Goal: Book appointment/travel/reservation

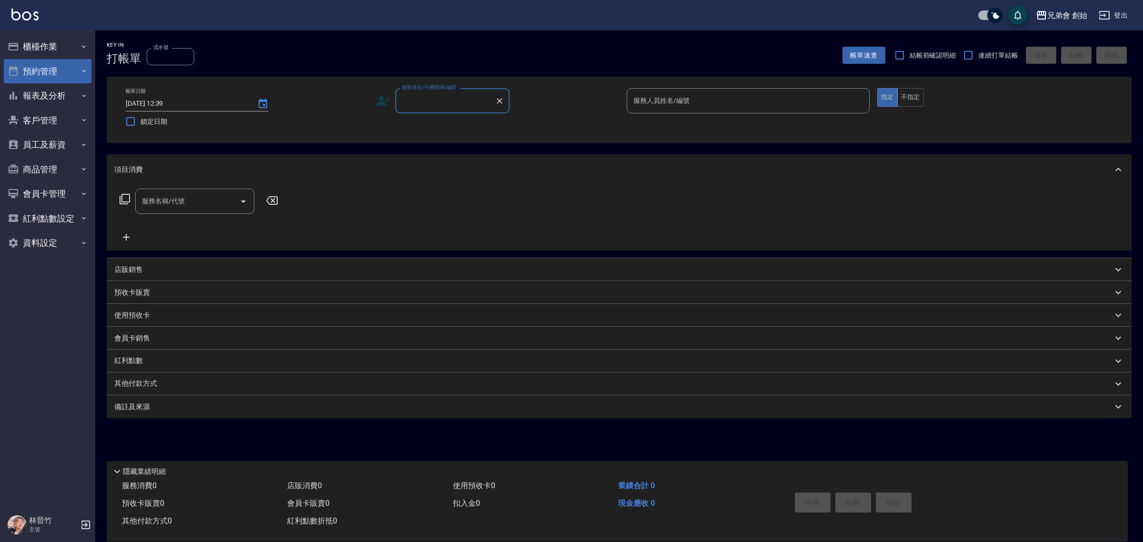
click at [69, 69] on button "預約管理" at bounding box center [48, 71] width 88 height 25
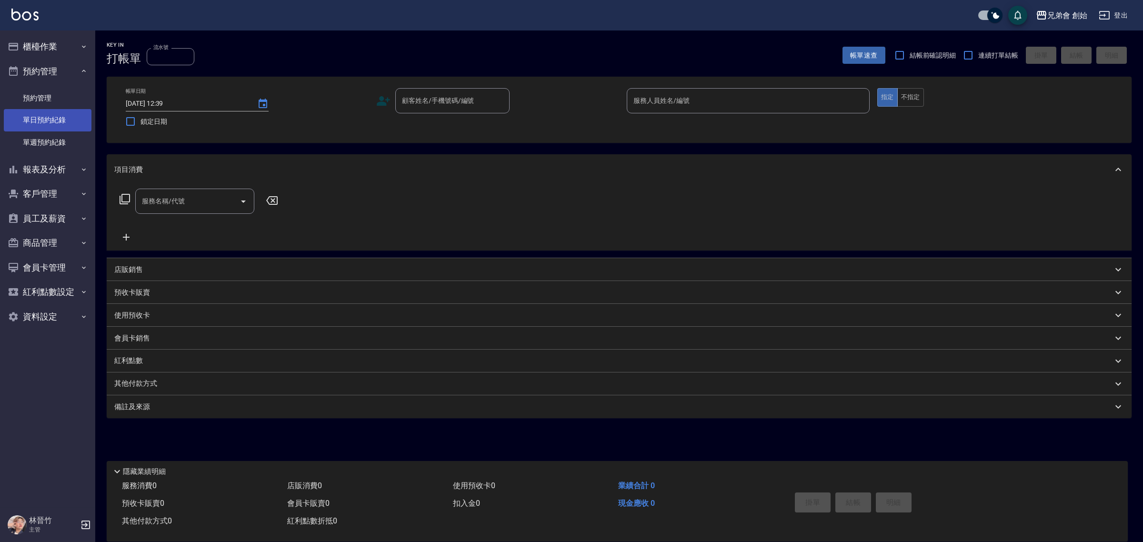
click at [54, 118] on link "單日預約紀錄" at bounding box center [48, 120] width 88 height 22
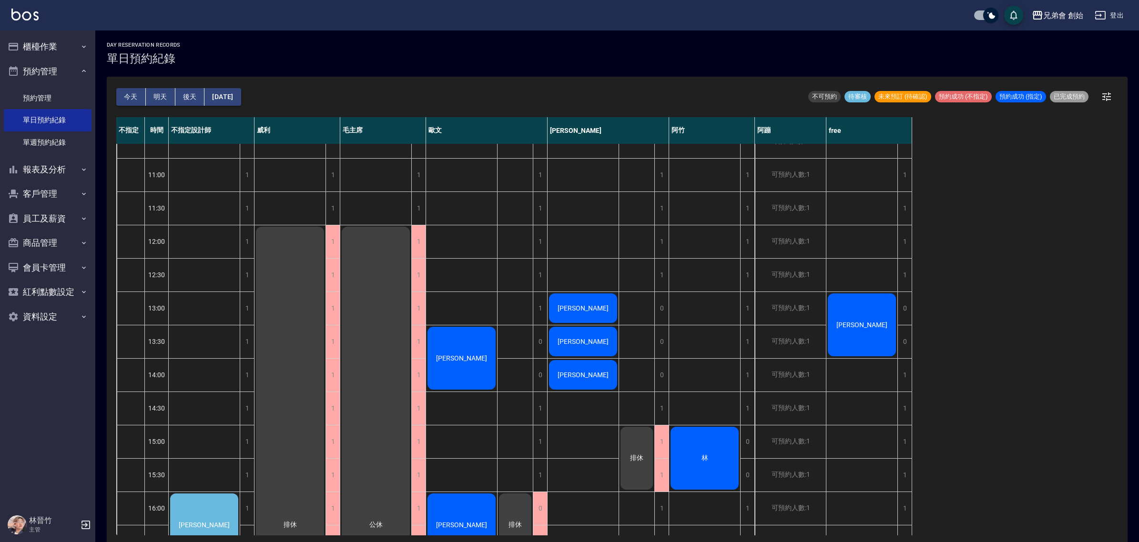
scroll to position [238, 0]
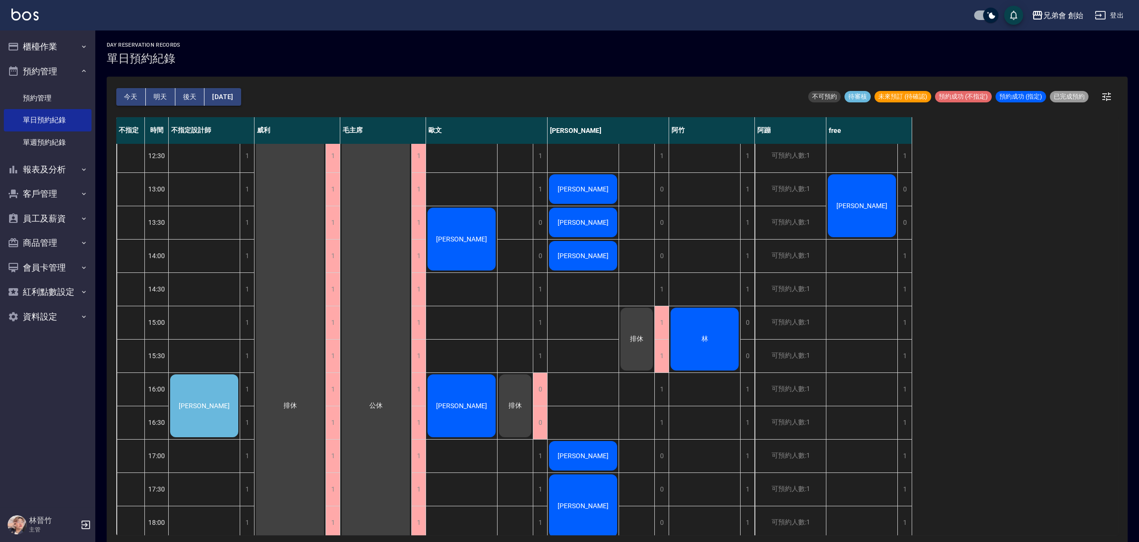
click at [131, 91] on button "今天" at bounding box center [131, 97] width 30 height 18
click at [707, 327] on div "林" at bounding box center [704, 339] width 71 height 66
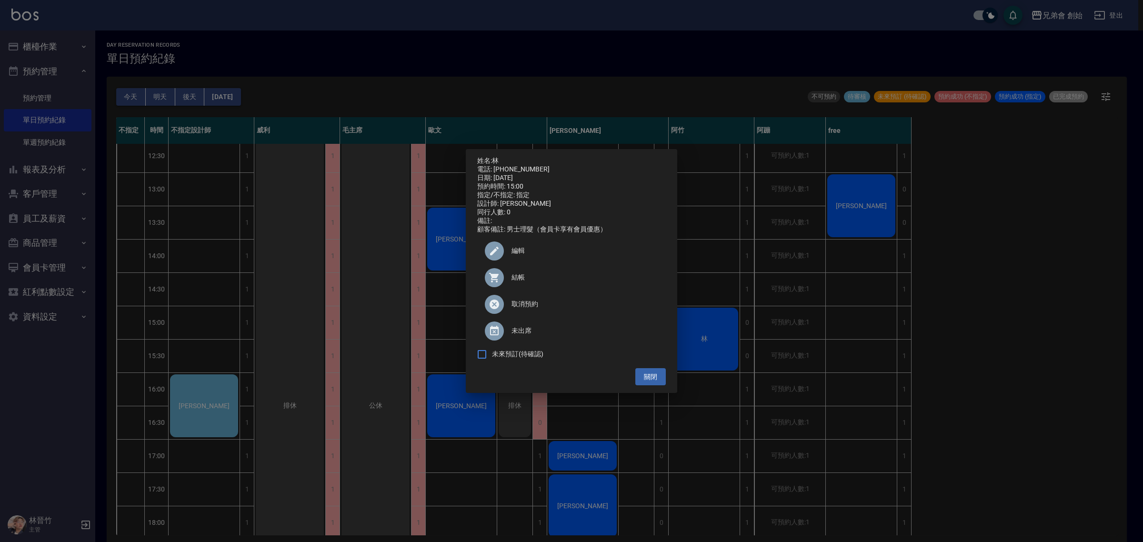
click at [744, 251] on div "姓名: 林 電話: [PHONE_NUMBER] 日期: [DATE] 預約時間: 15:00 指定/不指定: 指定 設計師: [PERSON_NAME] 同…" at bounding box center [571, 271] width 1143 height 542
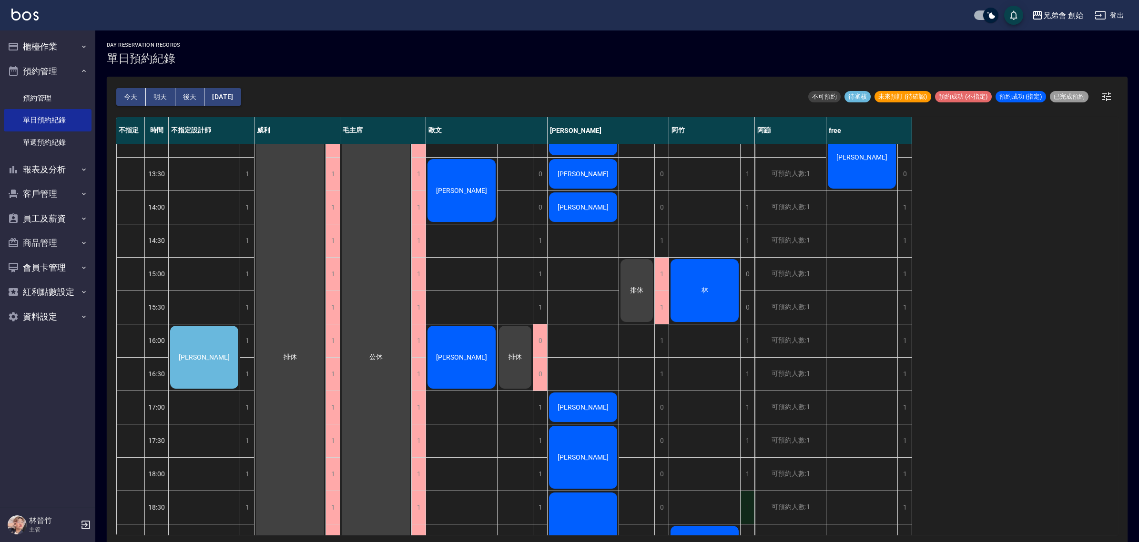
scroll to position [465, 0]
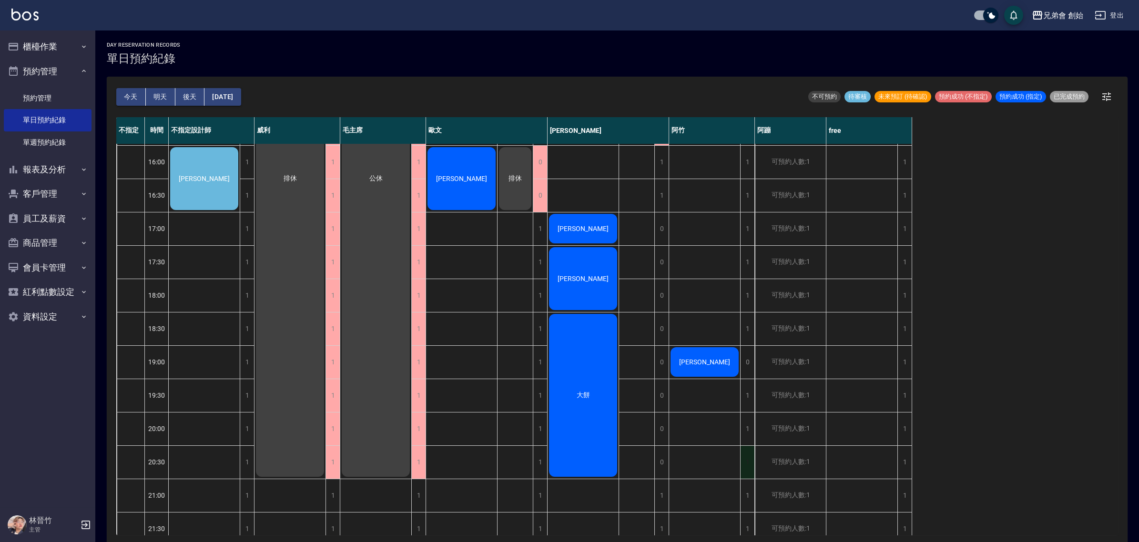
click at [742, 451] on div "1" at bounding box center [747, 462] width 14 height 33
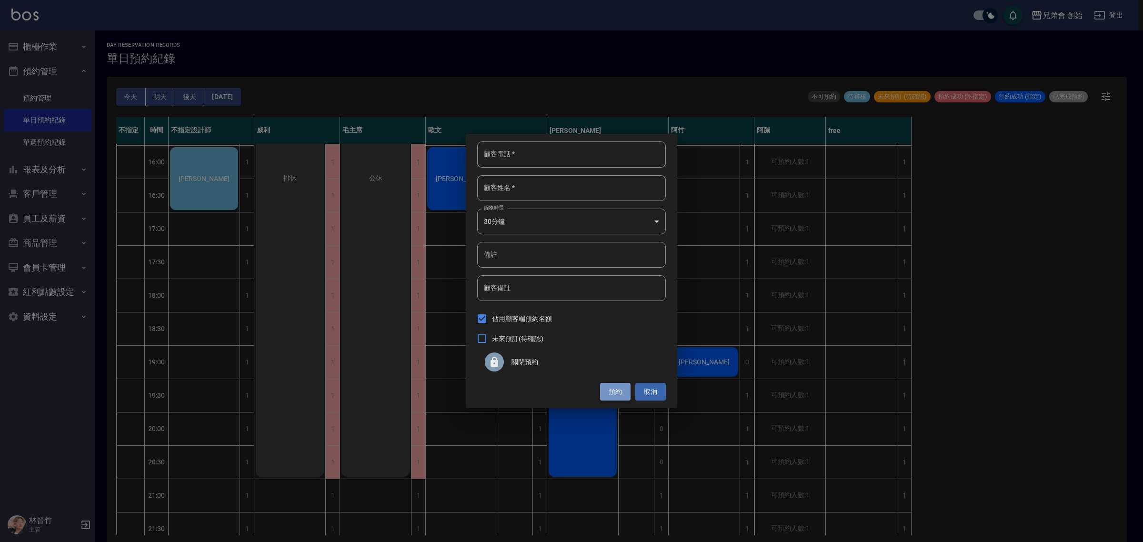
click at [623, 391] on button "預約" at bounding box center [615, 392] width 30 height 18
click at [648, 394] on button "取消" at bounding box center [651, 392] width 30 height 18
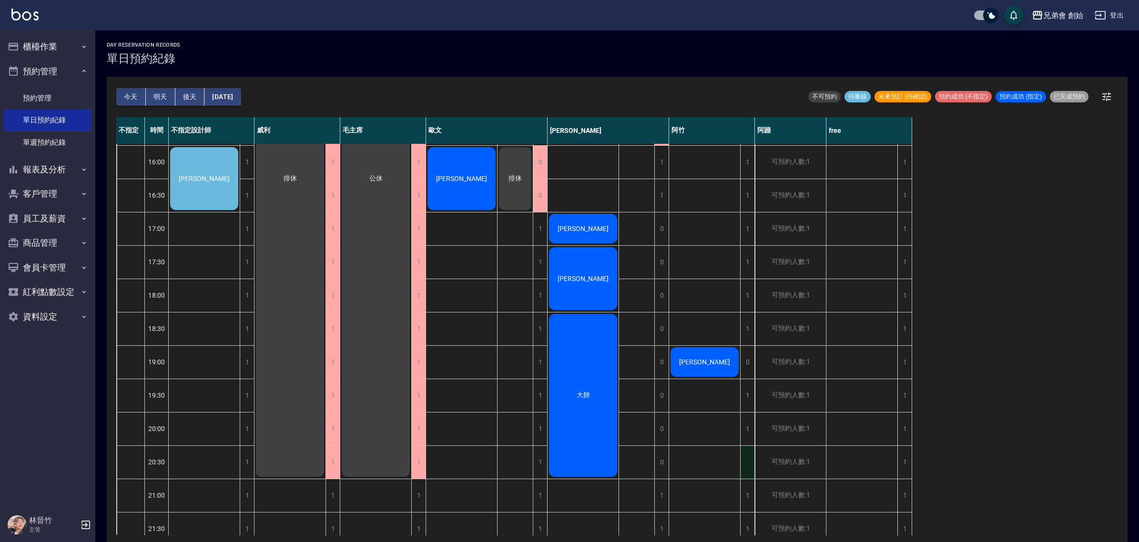
click at [742, 455] on div "1" at bounding box center [747, 462] width 14 height 33
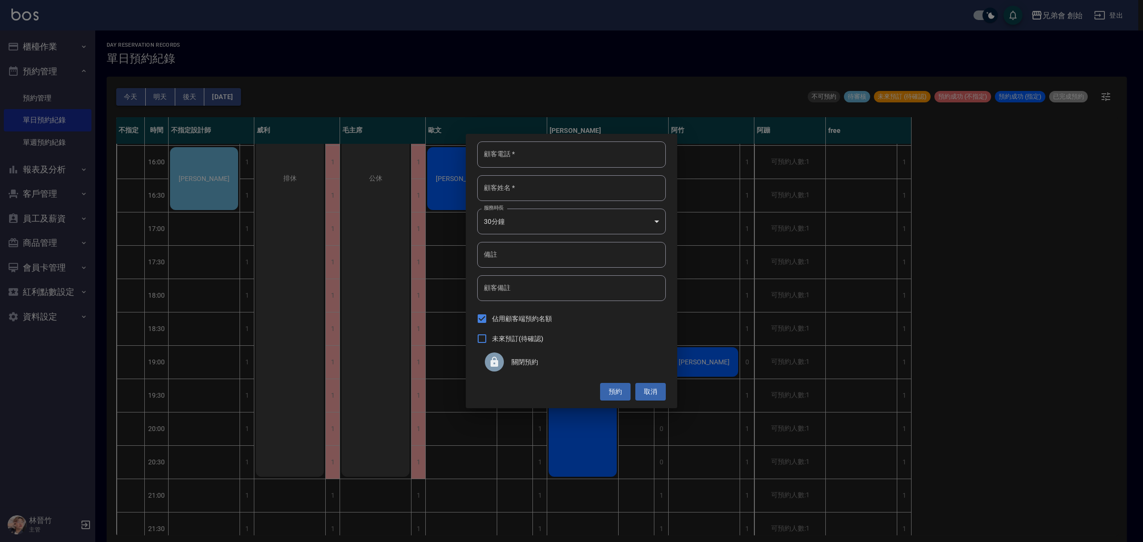
click at [550, 357] on span "關閉預約" at bounding box center [585, 362] width 147 height 10
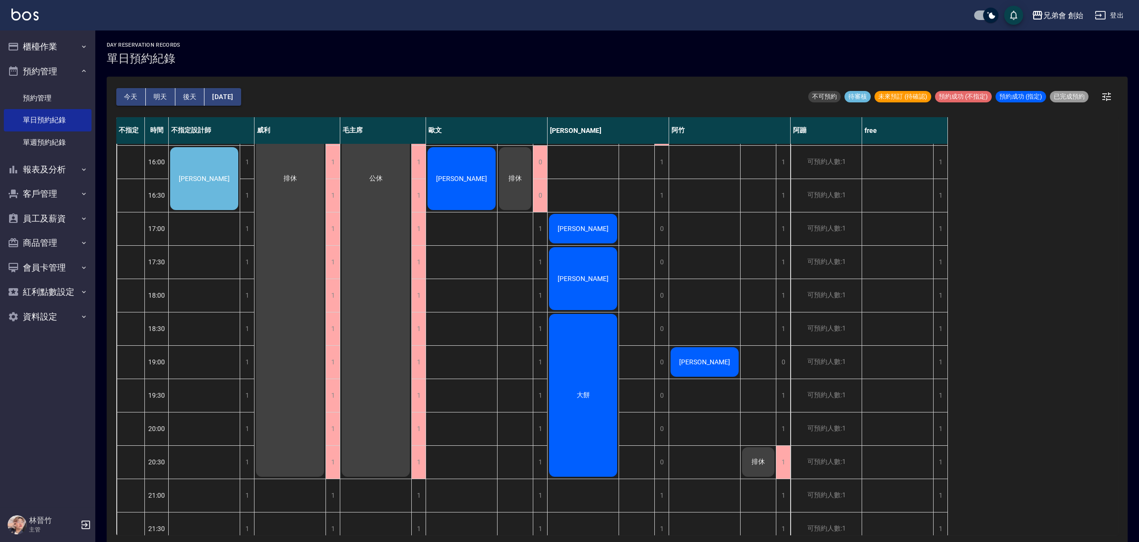
click at [710, 364] on span "[PERSON_NAME]" at bounding box center [704, 362] width 55 height 8
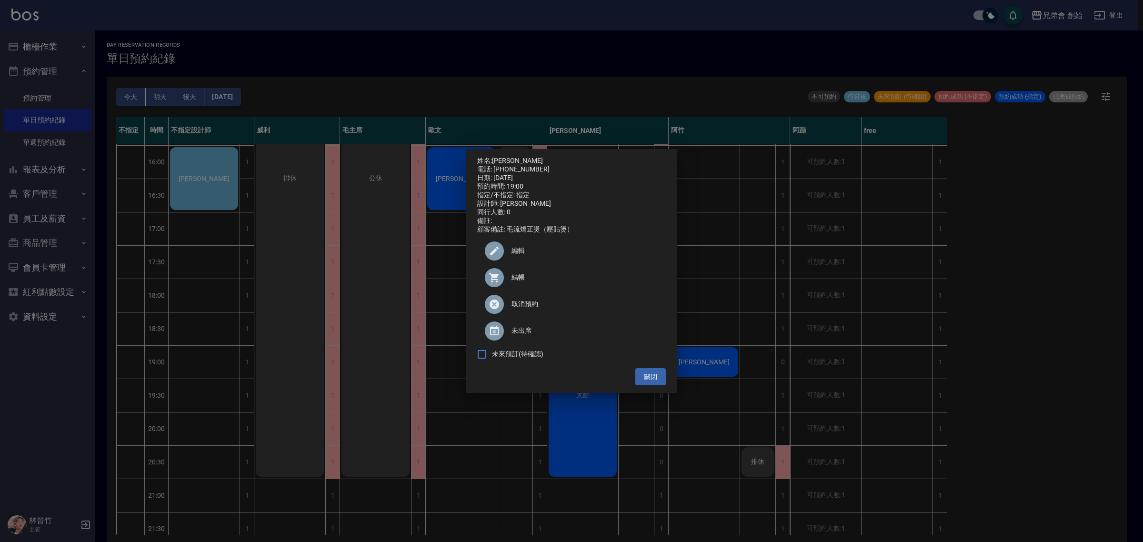
click at [557, 248] on div "編輯" at bounding box center [571, 251] width 189 height 27
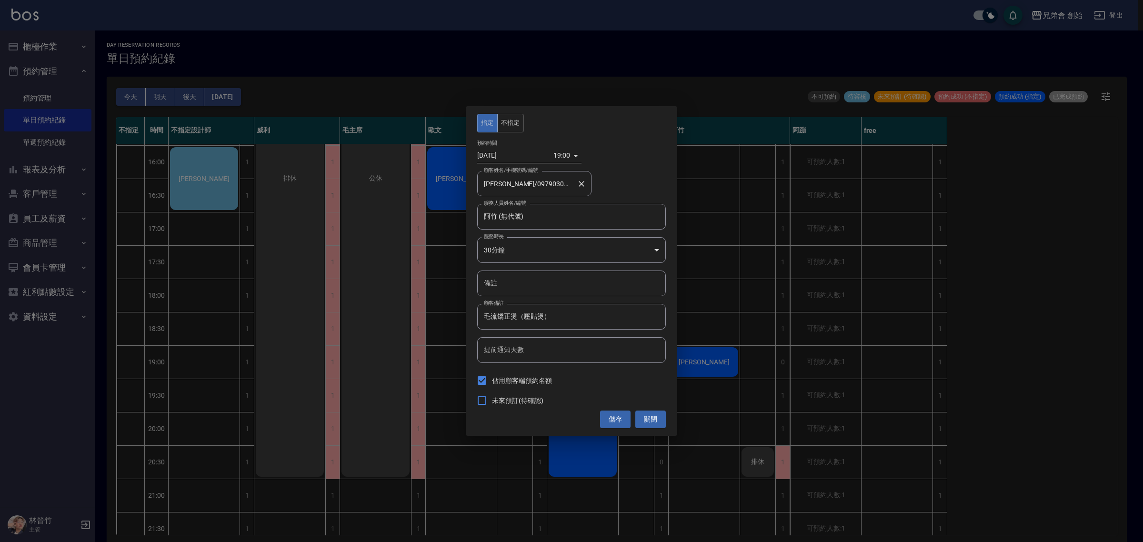
type input "[PERSON_NAME]/0979030610"
click at [581, 248] on body "兄弟會 創始 登出 櫃檯作業 打帳單 帳單列表 現金收支登錄 高階收支登錄 材料自購登錄 每日結帳 排班表 現場電腦打卡 預約管理 預約管理 單日預約紀錄 單…" at bounding box center [571, 272] width 1143 height 545
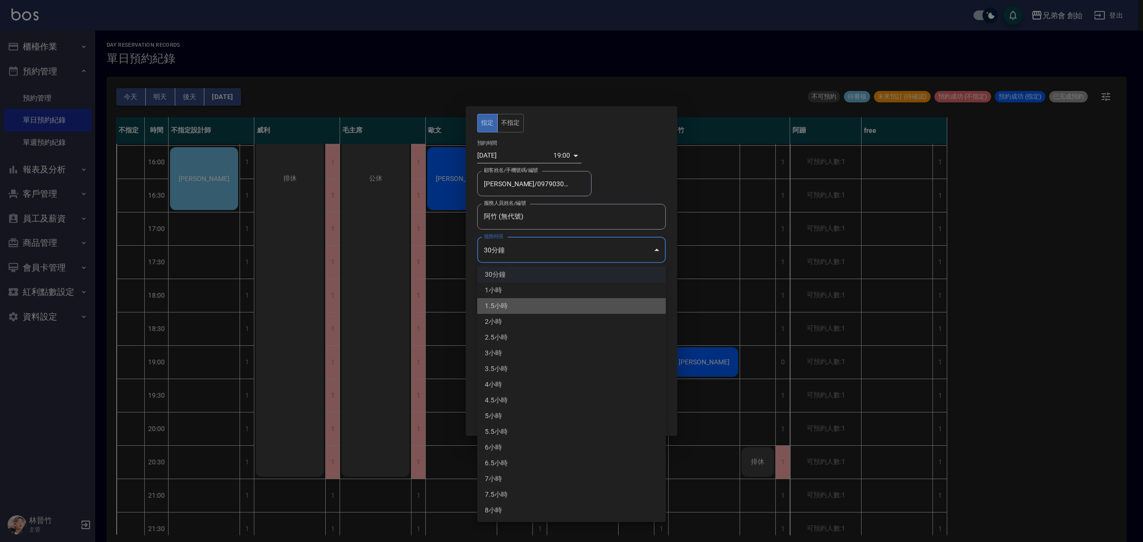
click at [558, 301] on li "1.5小時" at bounding box center [571, 306] width 189 height 16
type input "3"
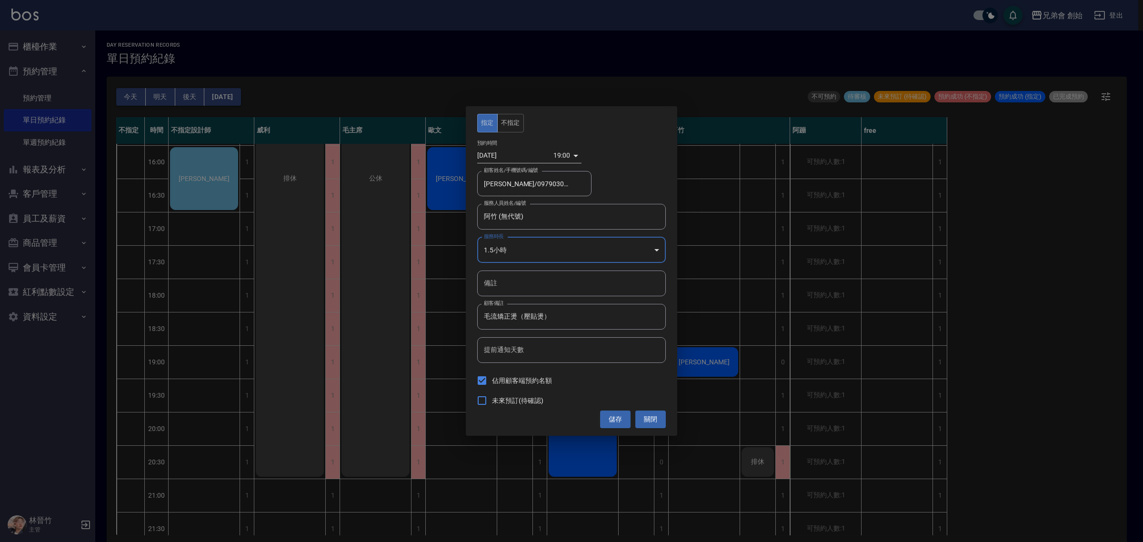
click at [627, 423] on button "儲存" at bounding box center [615, 420] width 30 height 18
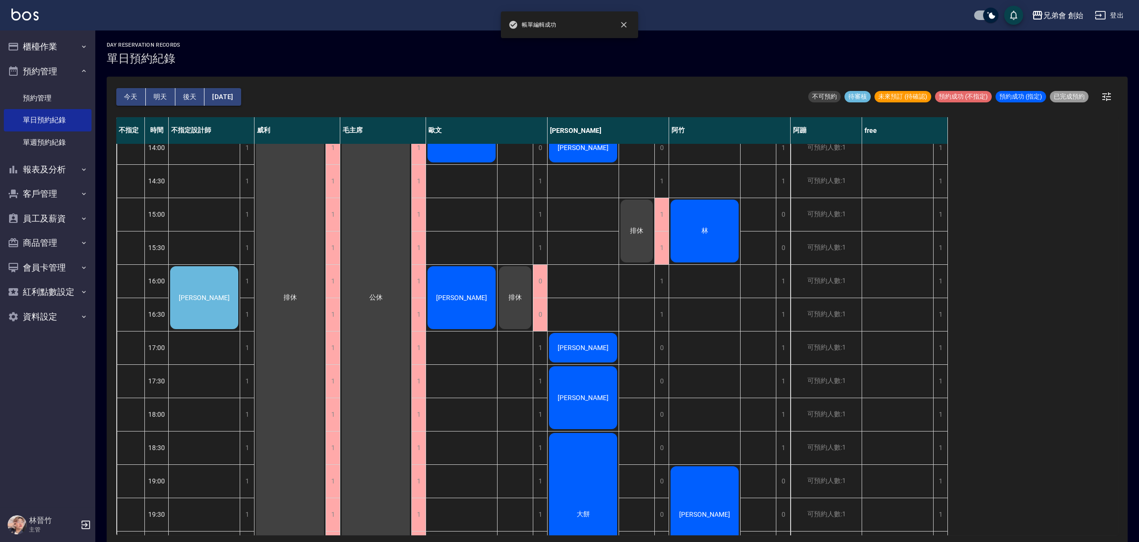
scroll to position [227, 0]
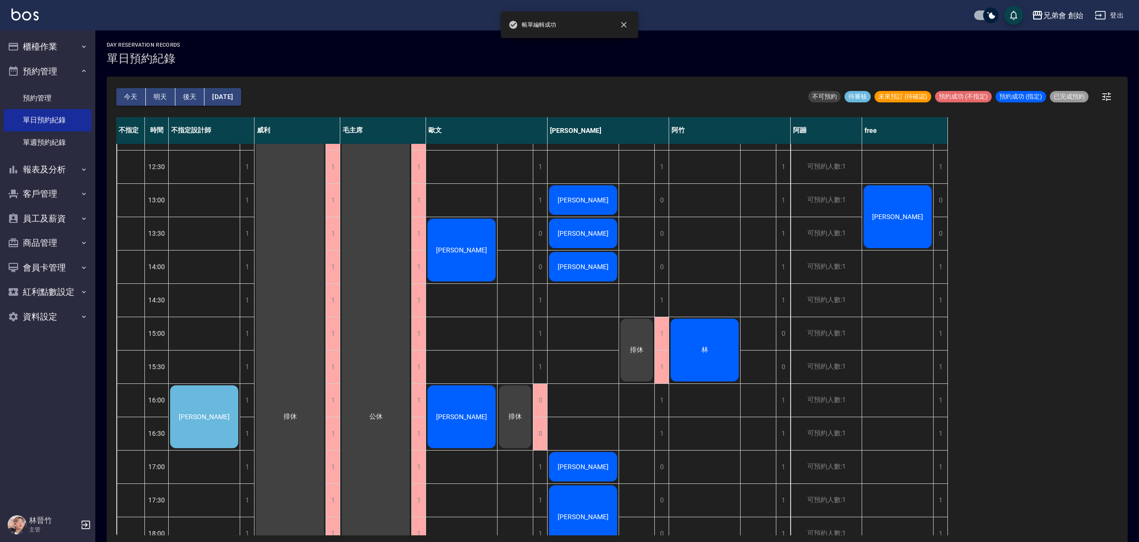
click at [711, 355] on div "林" at bounding box center [704, 350] width 71 height 66
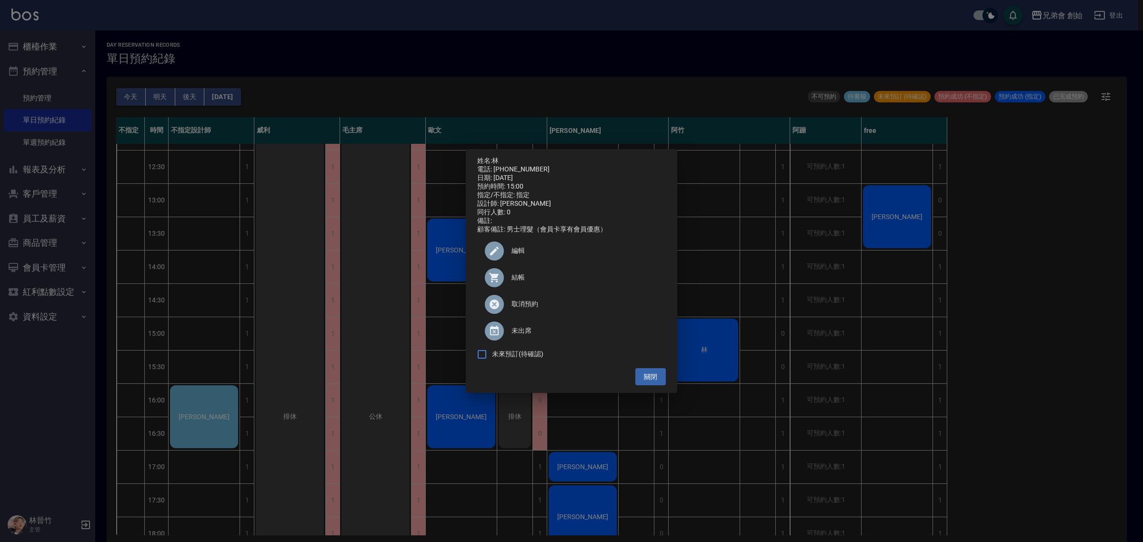
click at [486, 467] on div "姓名: 林 電話: [PHONE_NUMBER] 日期: [DATE] 預約時間: 15:00 指定/不指定: 指定 設計師: [PERSON_NAME] 同…" at bounding box center [571, 271] width 1143 height 542
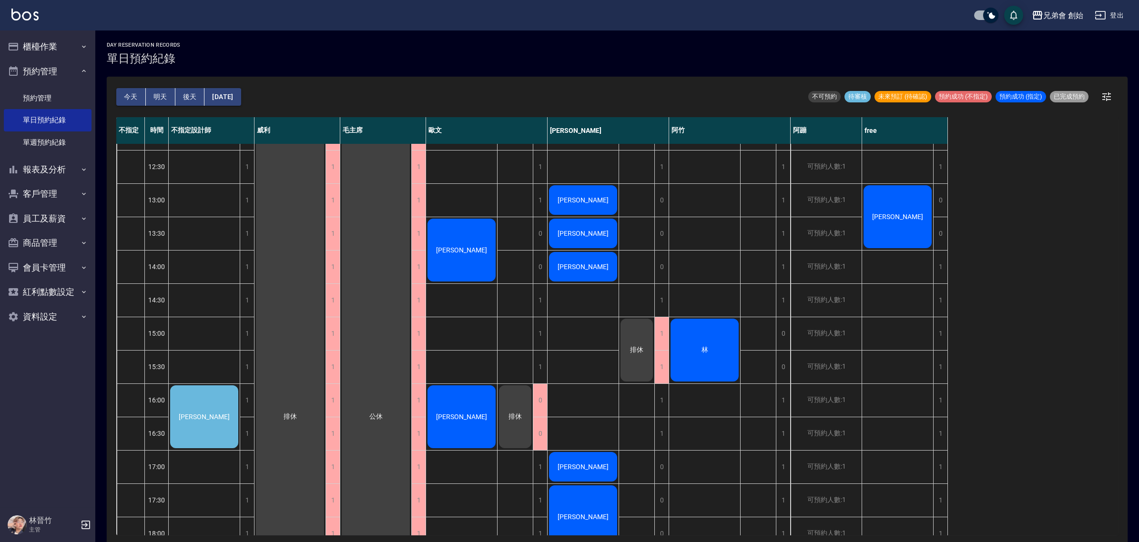
click at [208, 399] on div "[PERSON_NAME]" at bounding box center [204, 417] width 71 height 66
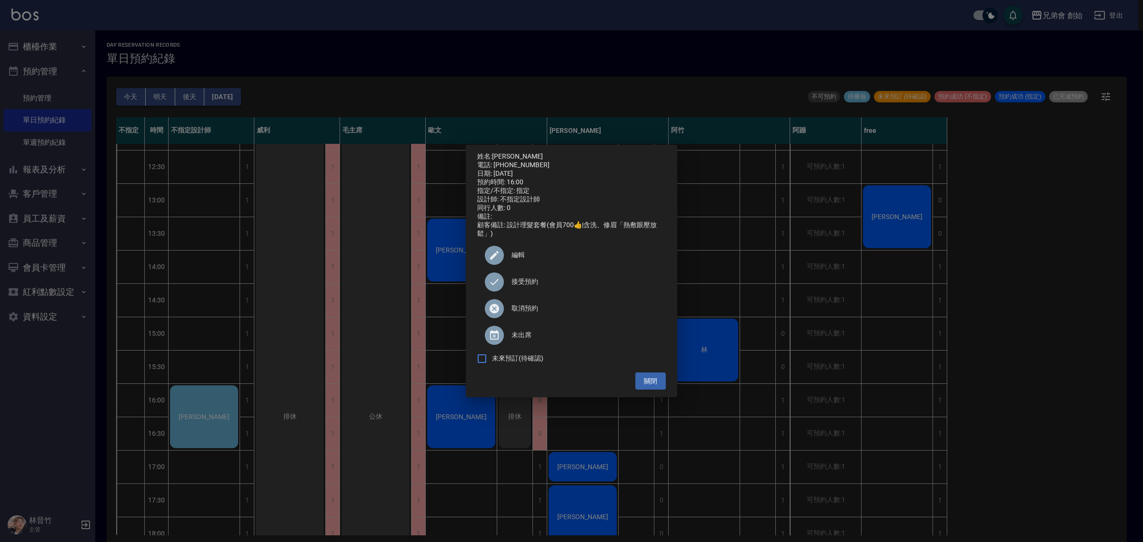
click at [563, 283] on span "接受預約" at bounding box center [585, 282] width 147 height 10
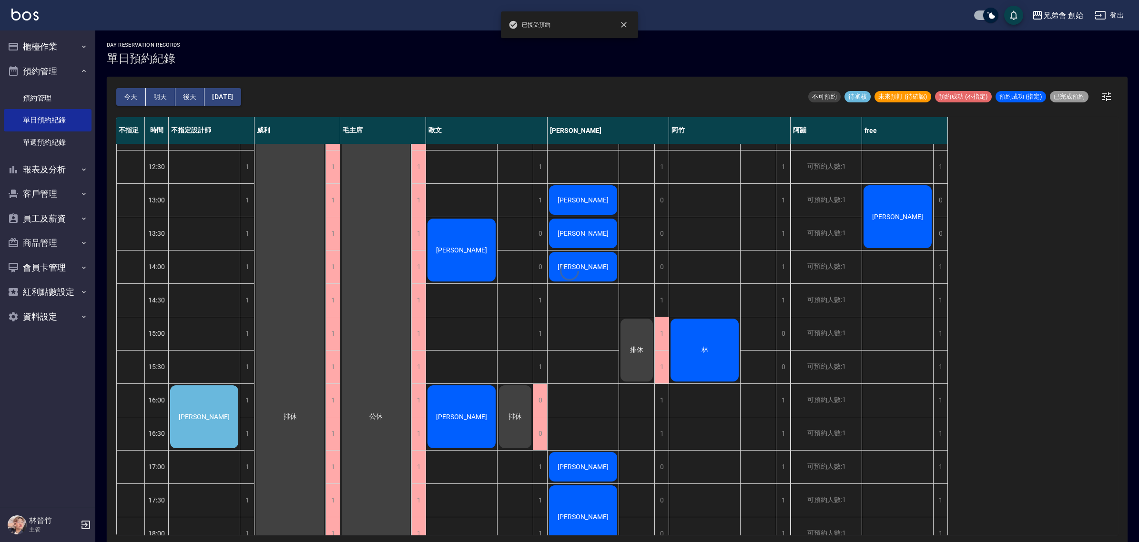
click at [211, 411] on div at bounding box center [569, 271] width 1139 height 542
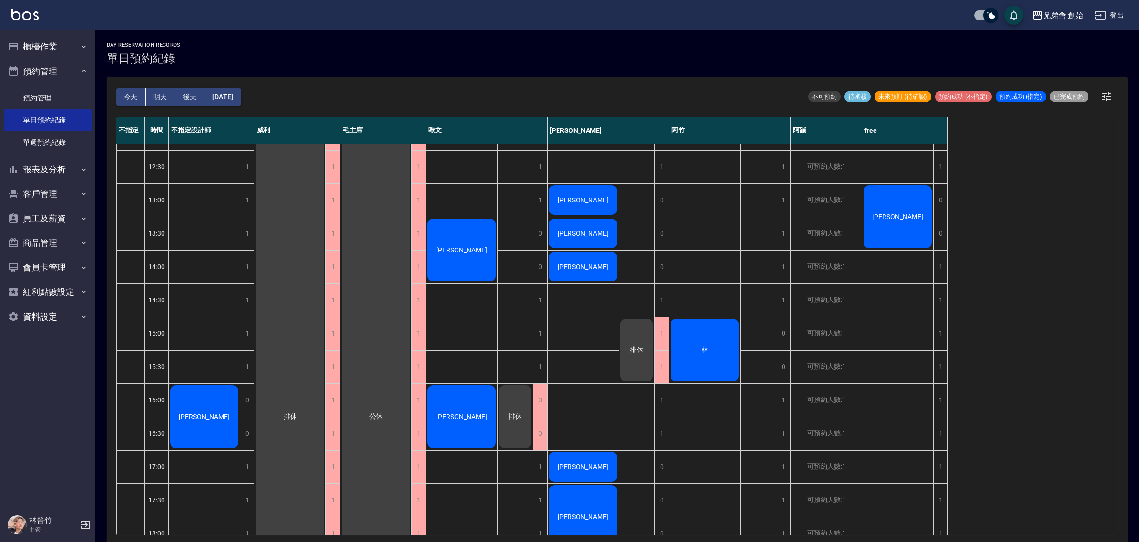
click at [213, 406] on div "[PERSON_NAME]" at bounding box center [204, 417] width 71 height 66
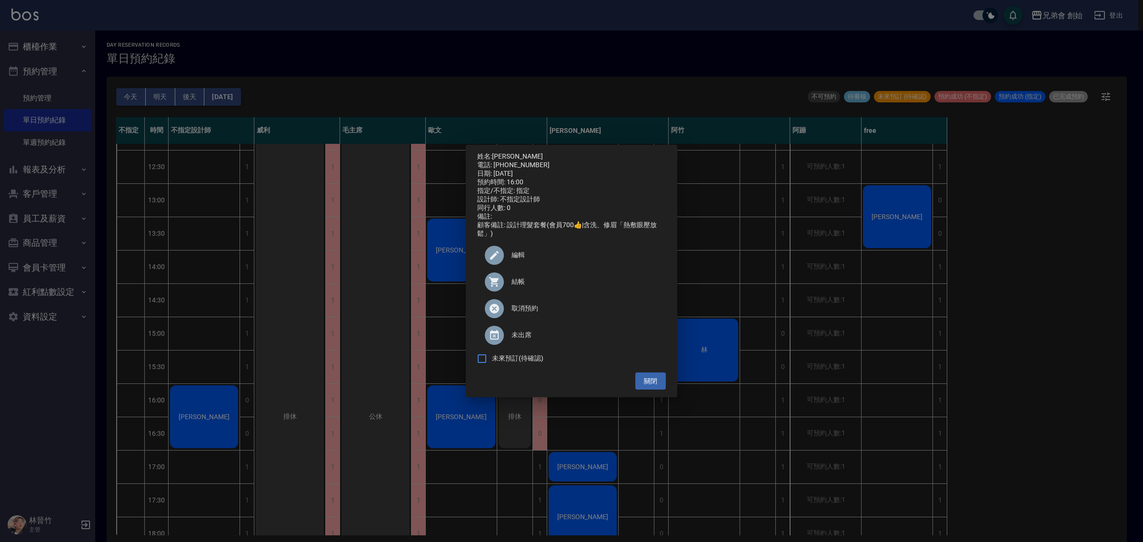
click at [556, 253] on div "編輯" at bounding box center [571, 255] width 189 height 27
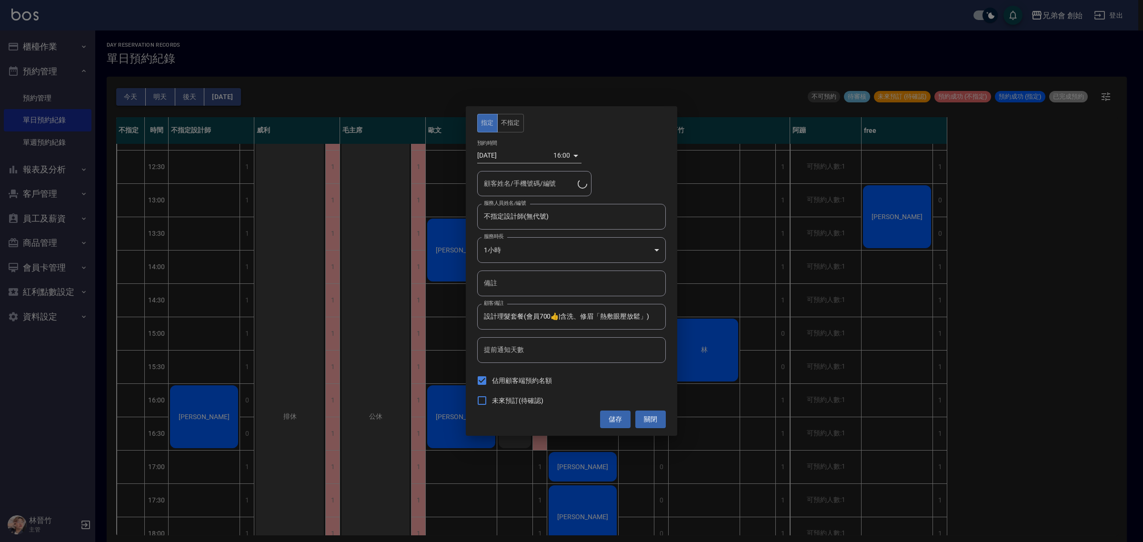
type input "[PERSON_NAME]/0975213169/"
click at [568, 211] on input "不指定設計師(無代號)" at bounding box center [565, 216] width 166 height 17
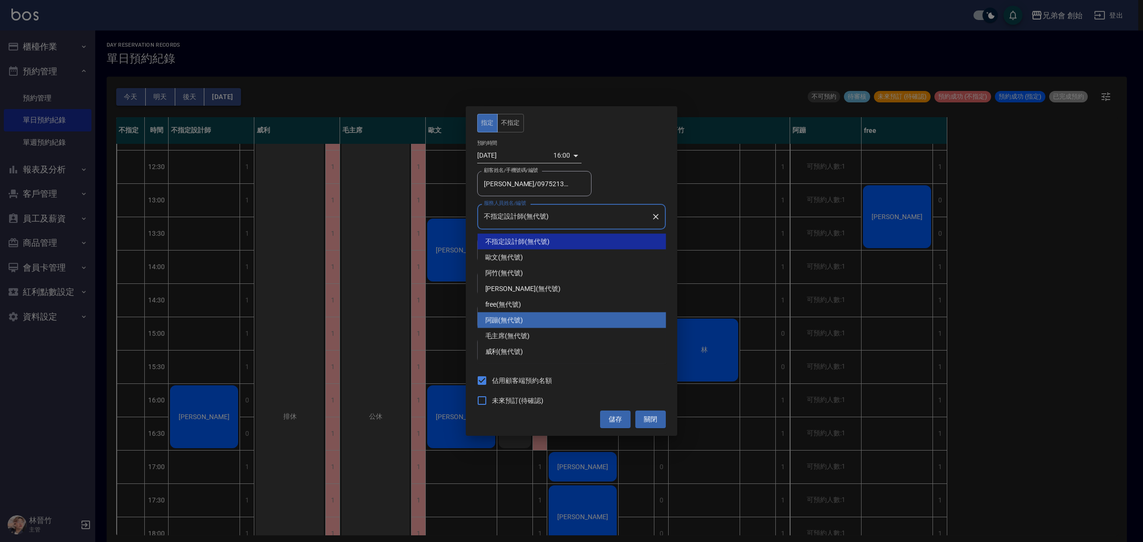
click at [540, 315] on div "阿蹦 (無代號)" at bounding box center [572, 321] width 189 height 16
type input "阿蹦(無代號)"
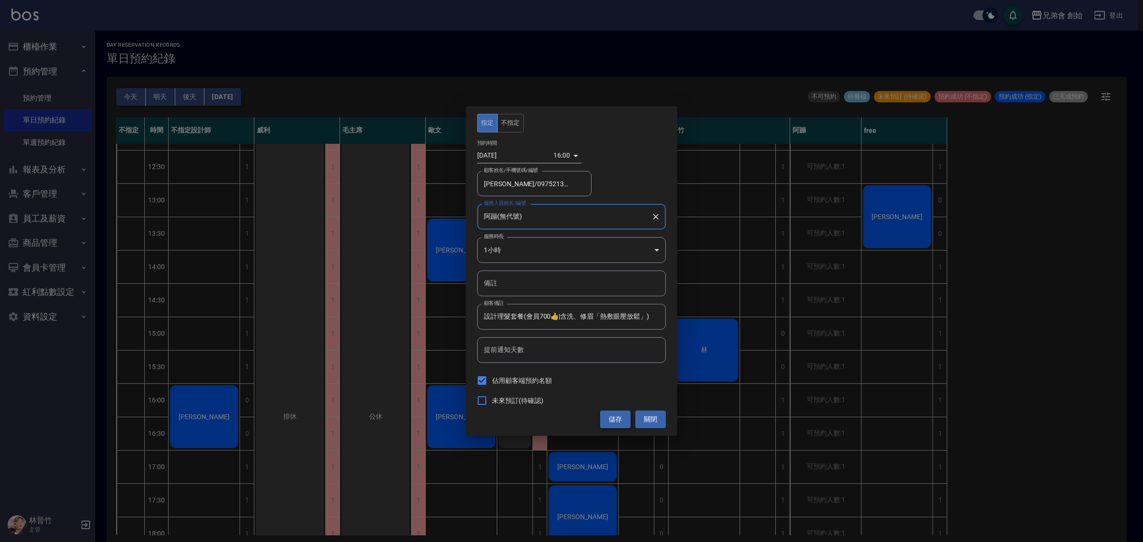
click at [608, 418] on button "儲存" at bounding box center [615, 420] width 30 height 18
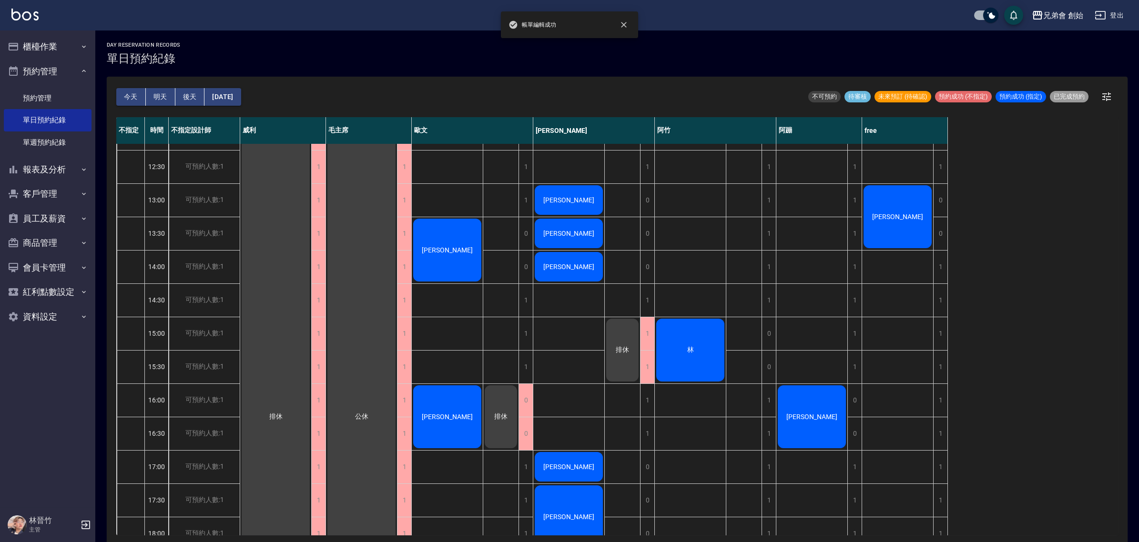
click at [831, 414] on div "[PERSON_NAME]" at bounding box center [811, 417] width 71 height 66
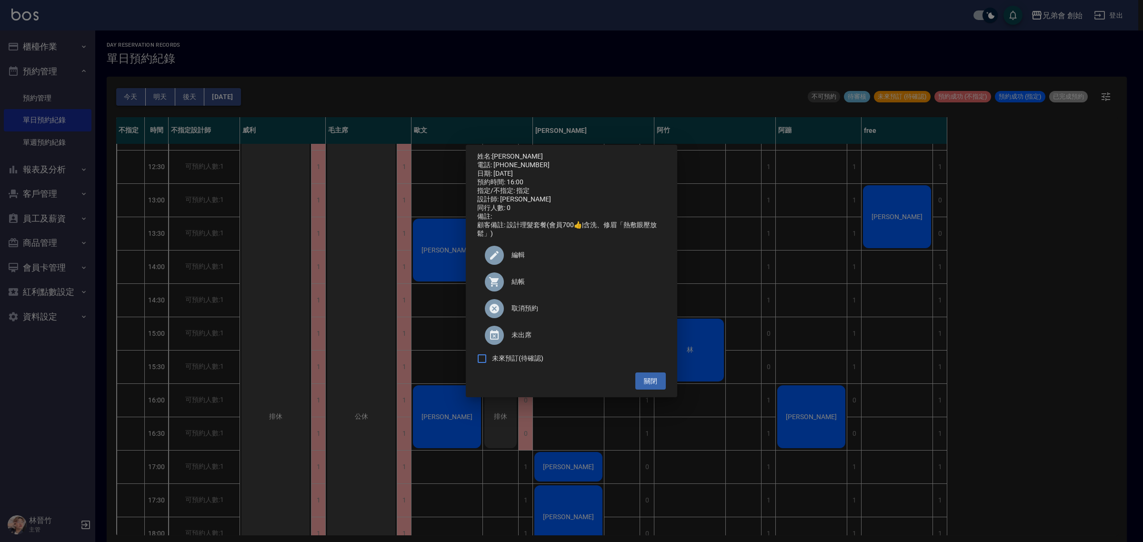
click at [521, 260] on span "編輯" at bounding box center [585, 255] width 147 height 10
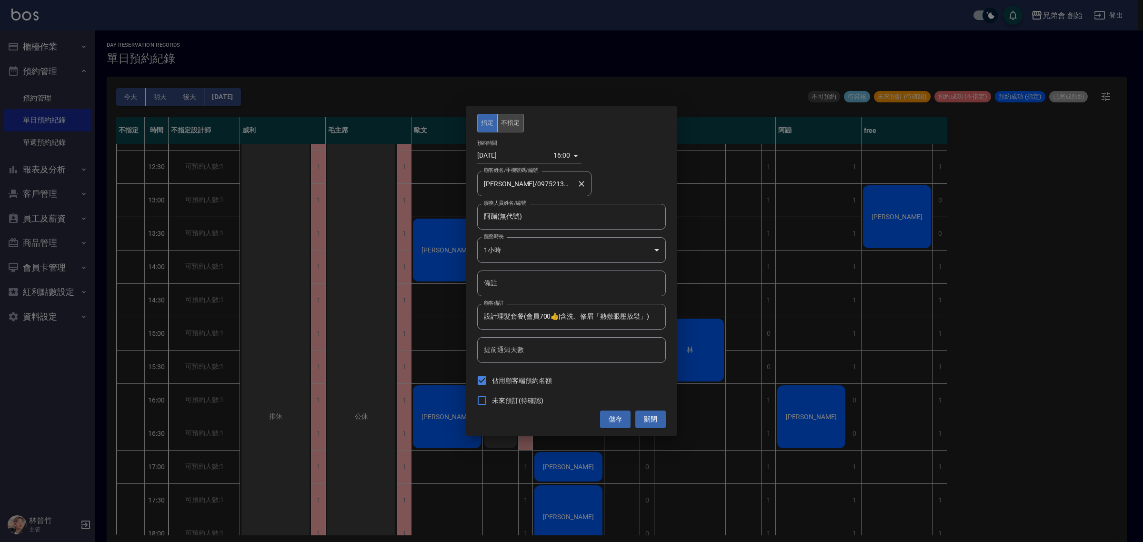
click at [517, 125] on button "不指定" at bounding box center [510, 123] width 27 height 19
click at [613, 410] on div "未來預訂(待確認)" at bounding box center [571, 401] width 189 height 20
click at [616, 420] on button "儲存" at bounding box center [615, 420] width 30 height 18
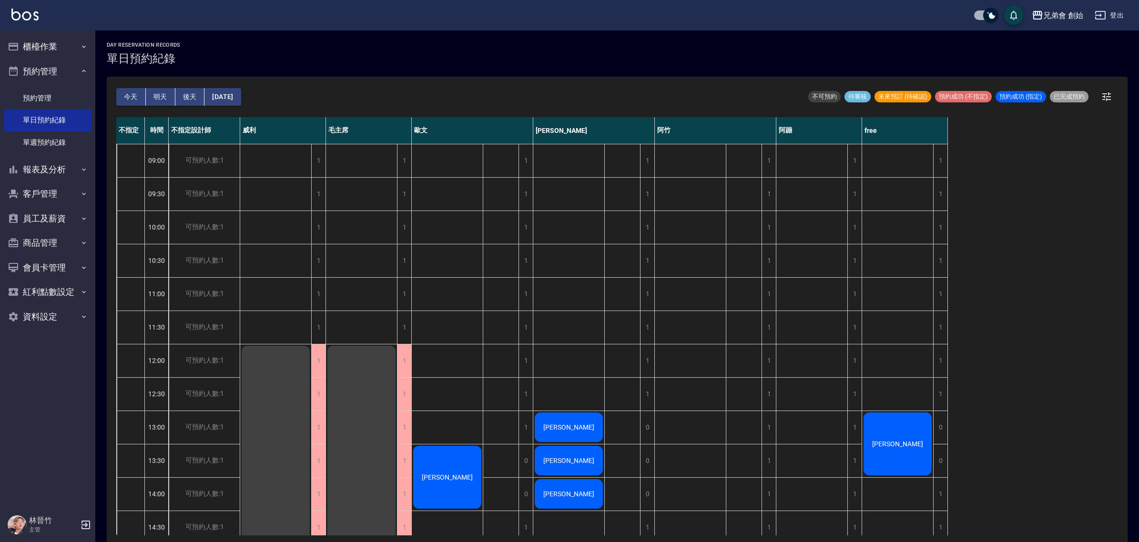
scroll to position [119, 0]
